Goal: Download file/media

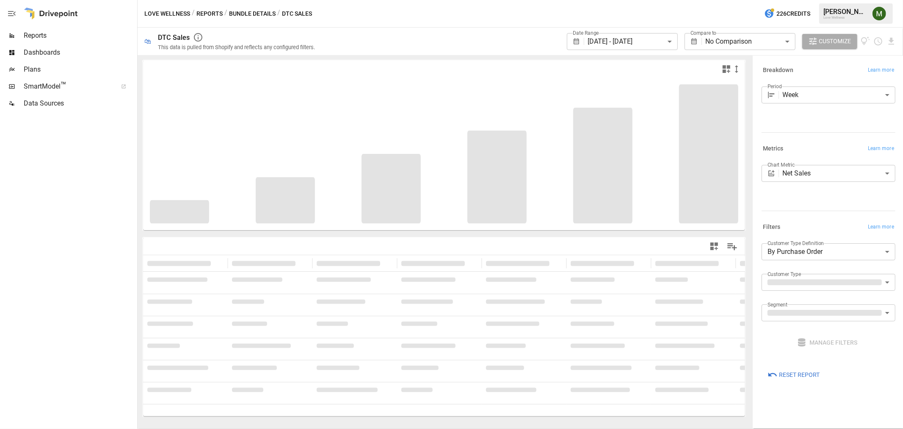
click at [616, 0] on body "**********" at bounding box center [451, 0] width 903 height 0
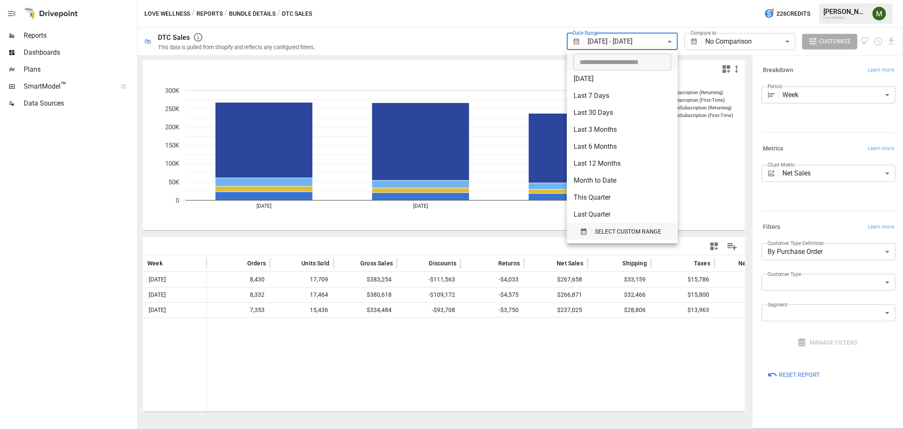
click at [586, 233] on icon "button" at bounding box center [584, 231] width 6 height 6
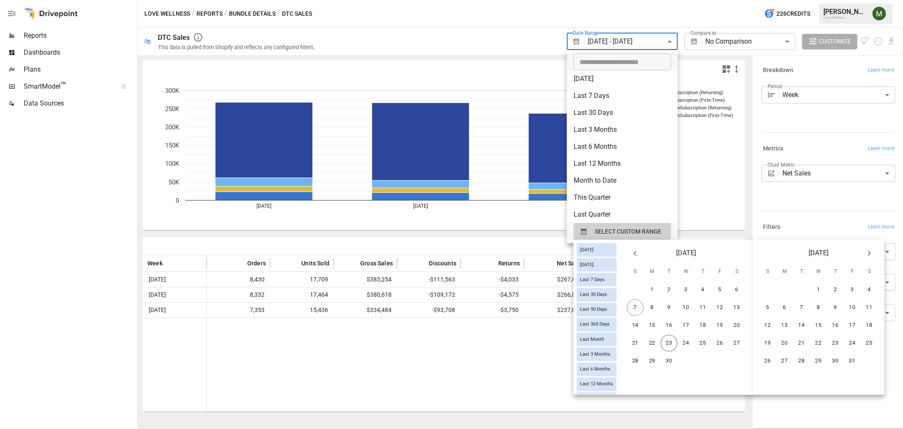
click at [641, 308] on button "7" at bounding box center [635, 307] width 17 height 17
click at [742, 329] on button "20" at bounding box center [737, 325] width 17 height 17
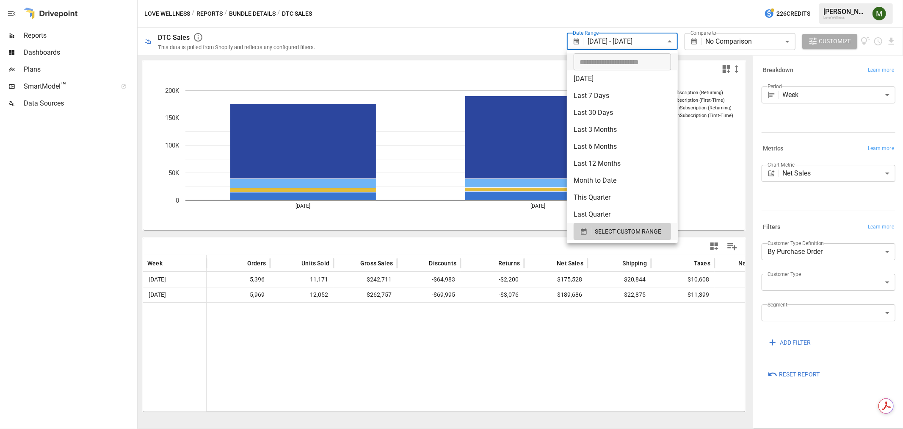
click at [674, 384] on div at bounding box center [451, 214] width 903 height 429
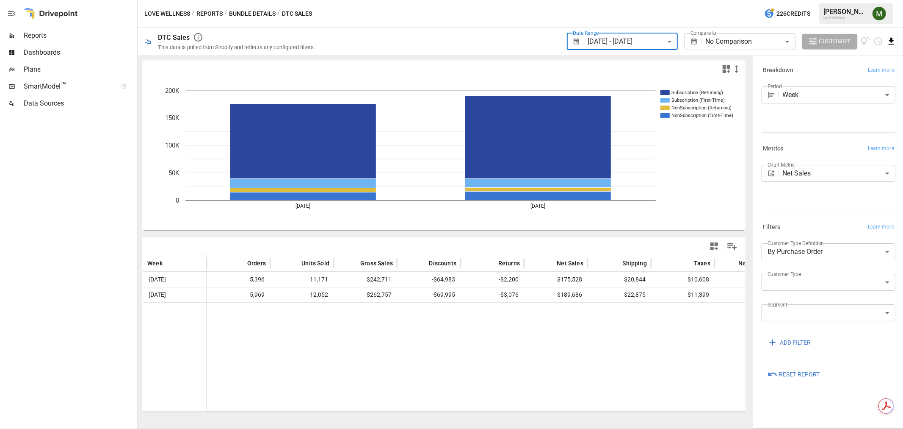
click at [893, 45] on icon "Download report" at bounding box center [892, 41] width 10 height 10
click at [867, 75] on li "Download as CSV" at bounding box center [863, 74] width 67 height 17
